Goal: Transaction & Acquisition: Purchase product/service

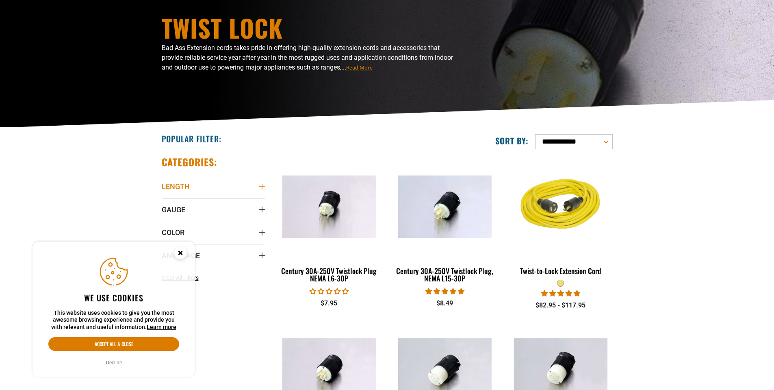
scroll to position [81, 0]
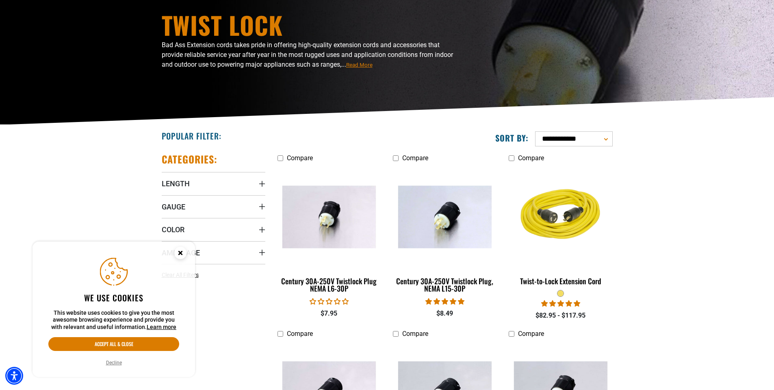
click at [178, 256] on circle "Cookie Consent" at bounding box center [180, 253] width 12 height 12
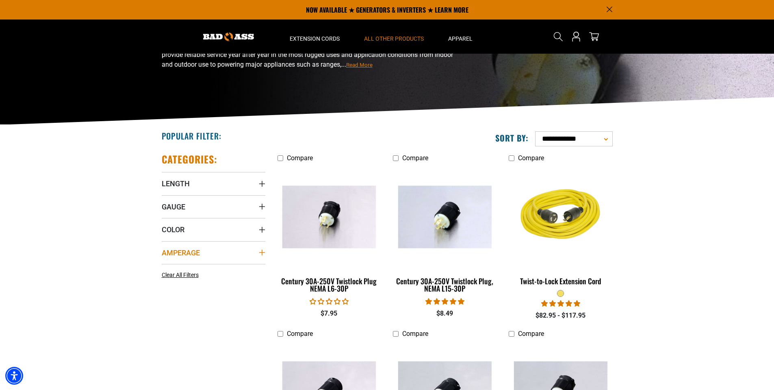
click at [263, 247] on summary "Amperage" at bounding box center [214, 252] width 104 height 23
click at [217, 268] on icon at bounding box center [216, 269] width 7 height 11
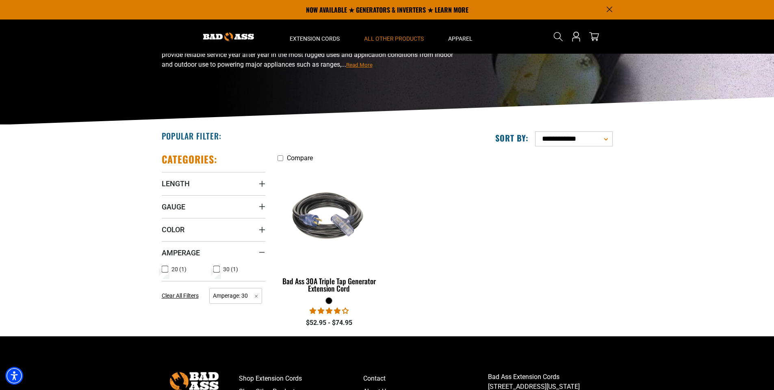
click at [217, 271] on icon at bounding box center [216, 269] width 5 height 4
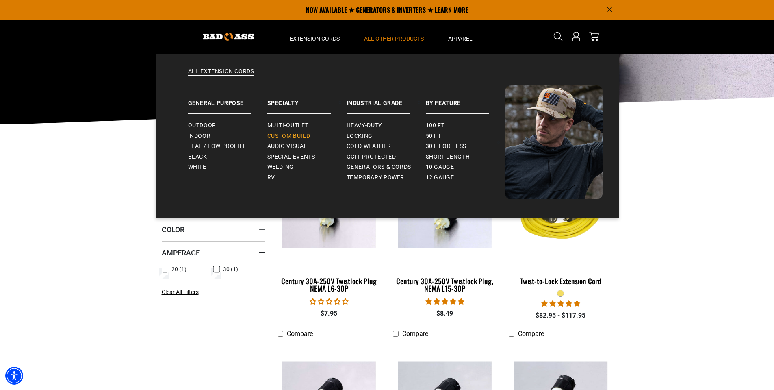
click at [298, 135] on span "Custom Build" at bounding box center [288, 135] width 43 height 7
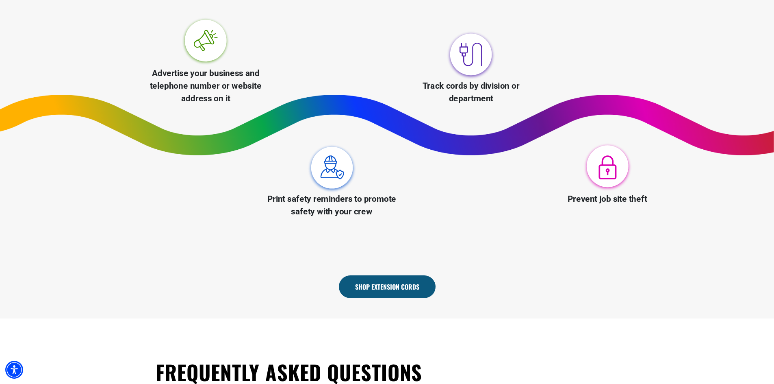
scroll to position [528, 0]
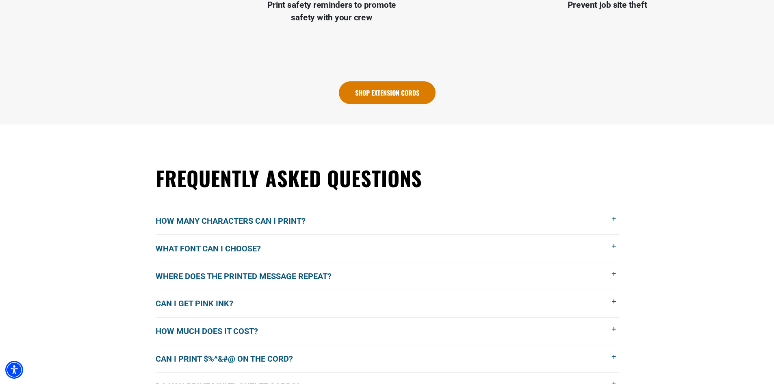
click at [388, 97] on link "Shop Extension Cords" at bounding box center [387, 92] width 97 height 23
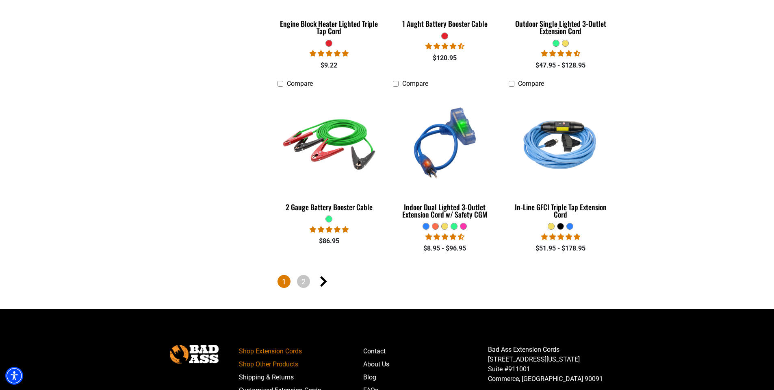
scroll to position [1945, 0]
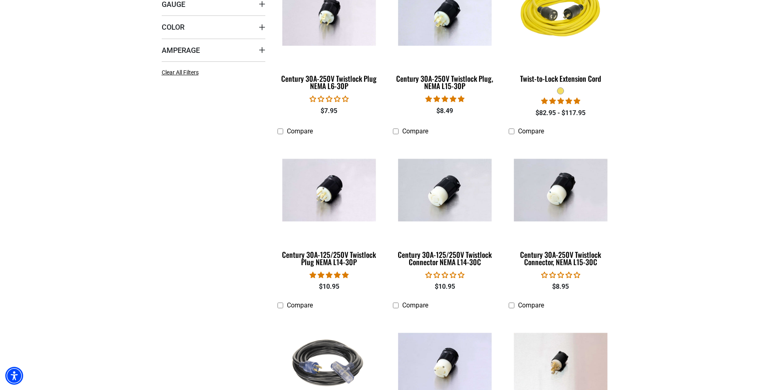
scroll to position [284, 0]
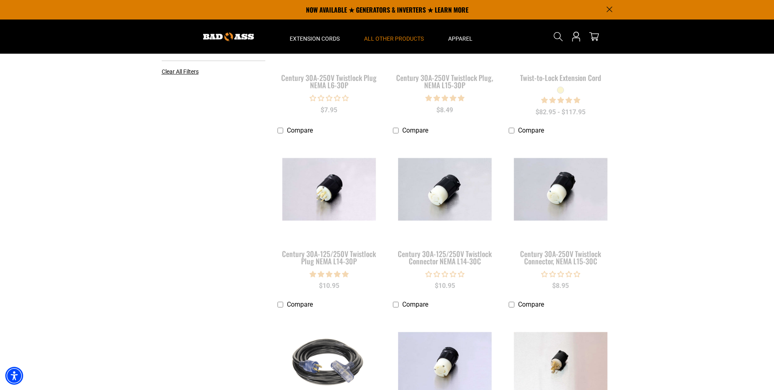
scroll to position [81, 0]
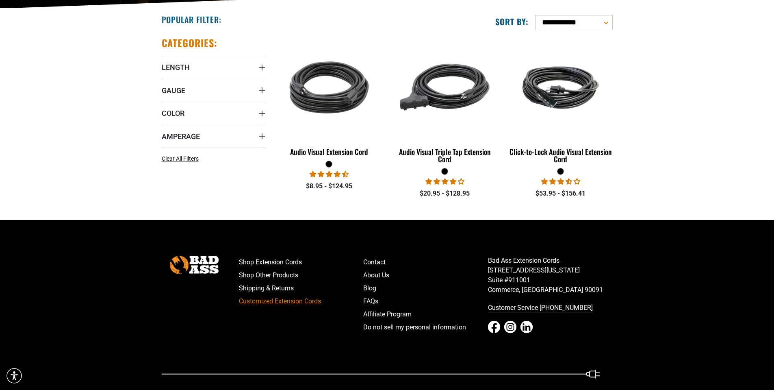
scroll to position [203, 0]
